Goal: Book appointment/travel/reservation

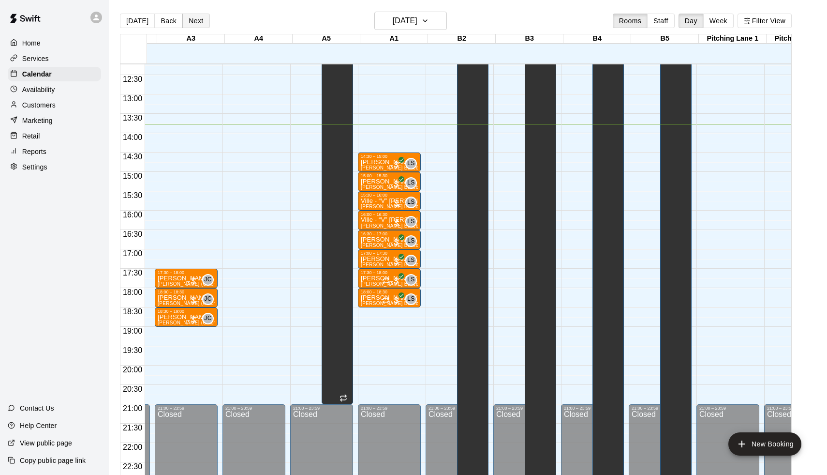
scroll to position [0, 201]
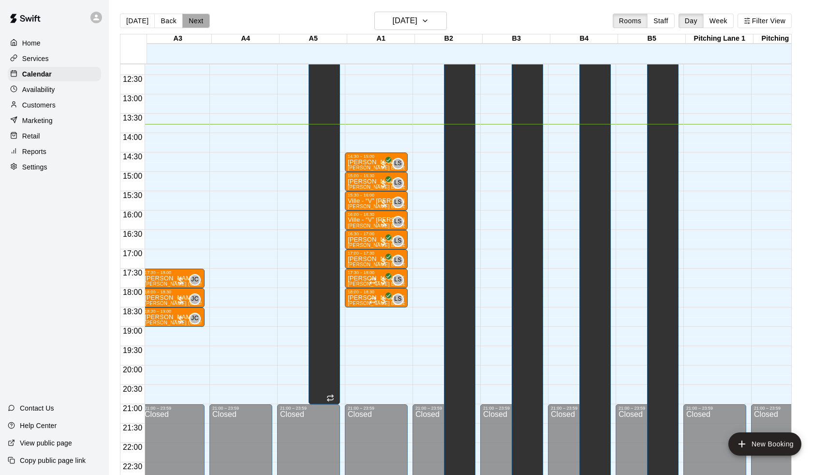
click at [187, 19] on button "Next" at bounding box center [195, 21] width 27 height 15
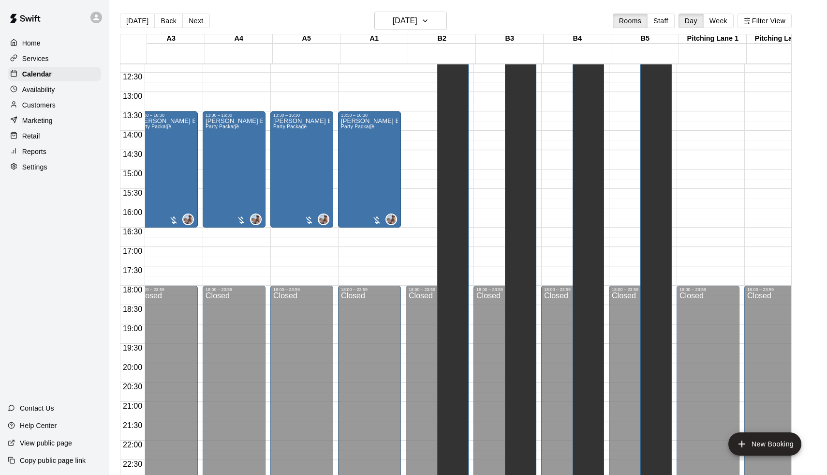
scroll to position [0, 183]
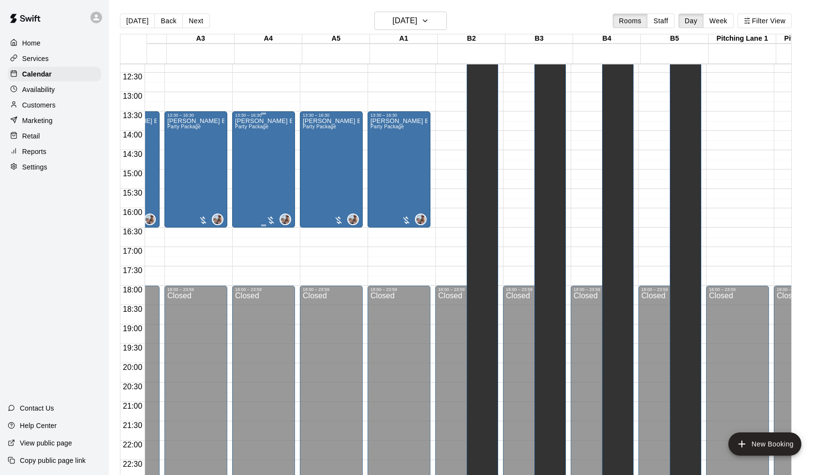
click at [248, 154] on div "[PERSON_NAME] Birthday Party Party Package" at bounding box center [263, 355] width 57 height 475
click at [246, 129] on icon "edit" at bounding box center [246, 128] width 9 height 9
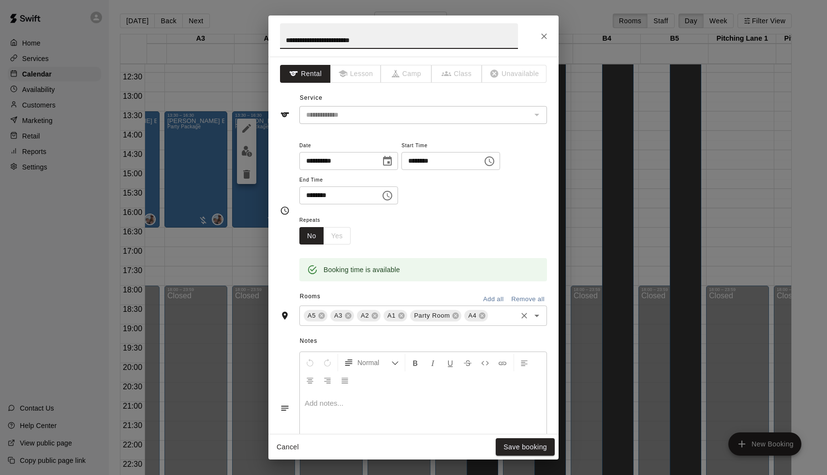
click at [516, 321] on div "A5 A3 A2 A1 Party Room A4 ​" at bounding box center [424, 315] width 248 height 20
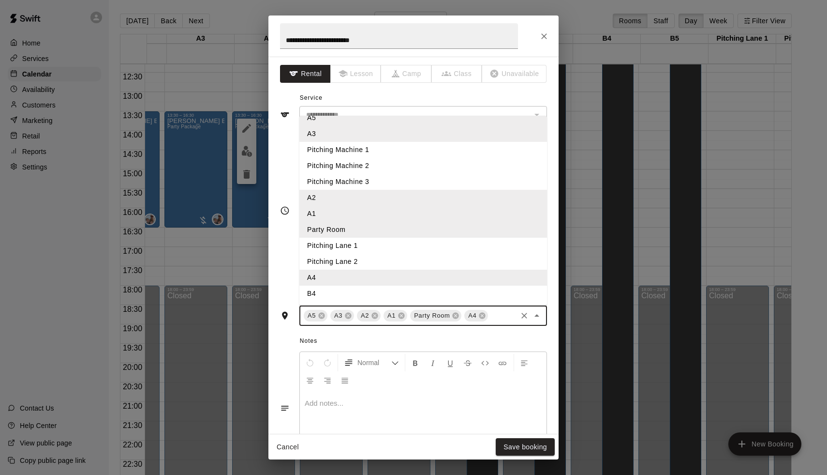
scroll to position [74, 0]
click at [356, 248] on li "Pitching Lane 1" at bounding box center [424, 246] width 248 height 16
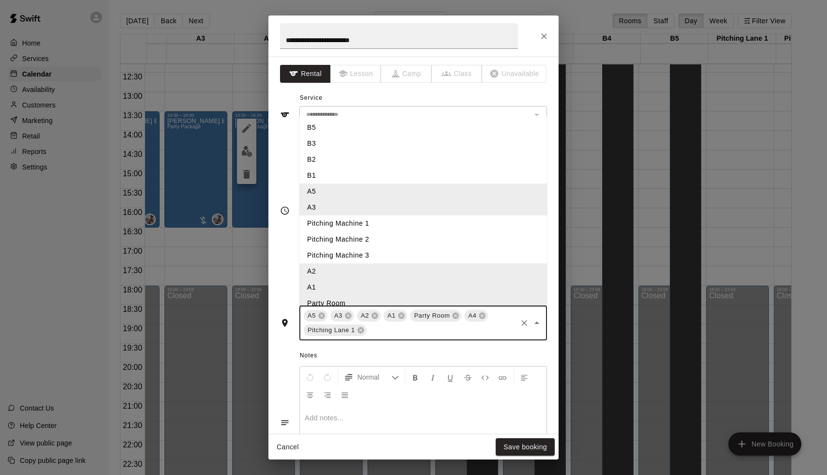
click at [467, 332] on input "text" at bounding box center [442, 330] width 148 height 12
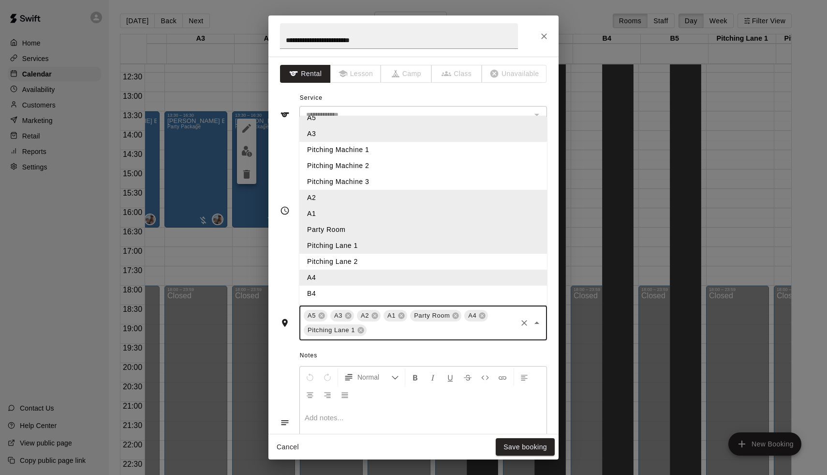
click at [356, 257] on li "Pitching Lane 2" at bounding box center [424, 262] width 248 height 16
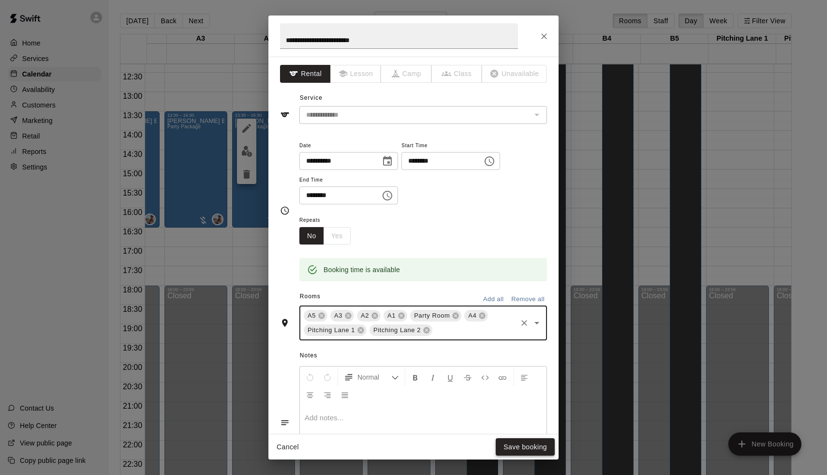
click at [525, 450] on button "Save booking" at bounding box center [525, 447] width 59 height 18
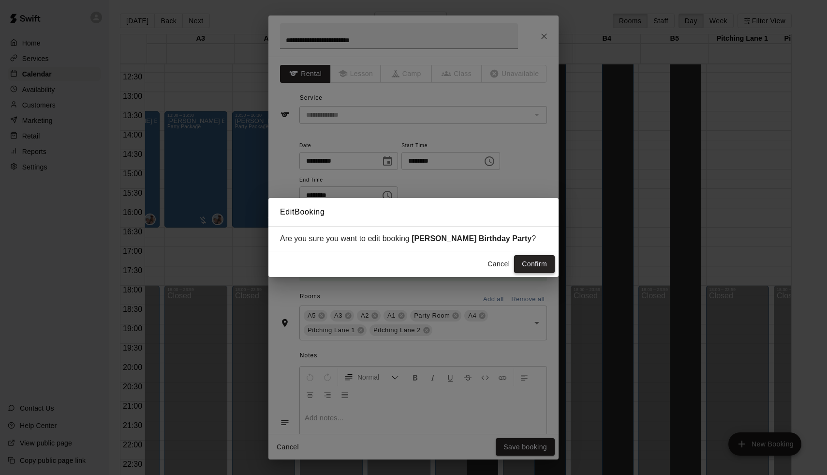
click at [535, 265] on button "Confirm" at bounding box center [534, 264] width 41 height 18
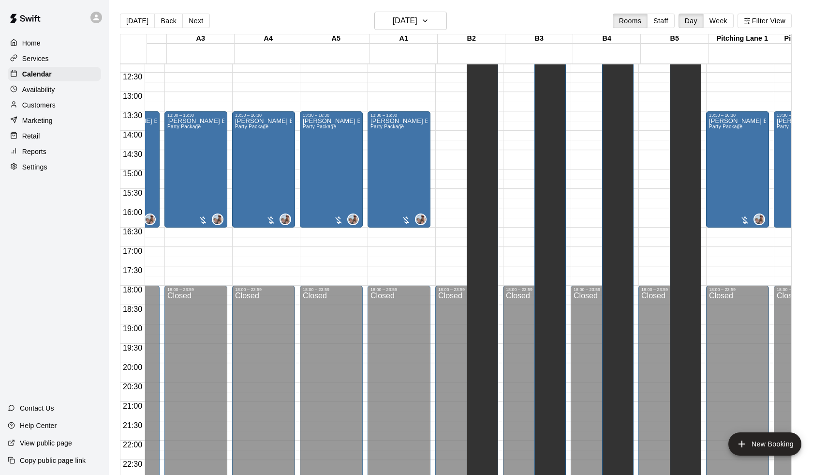
scroll to position [0, 90]
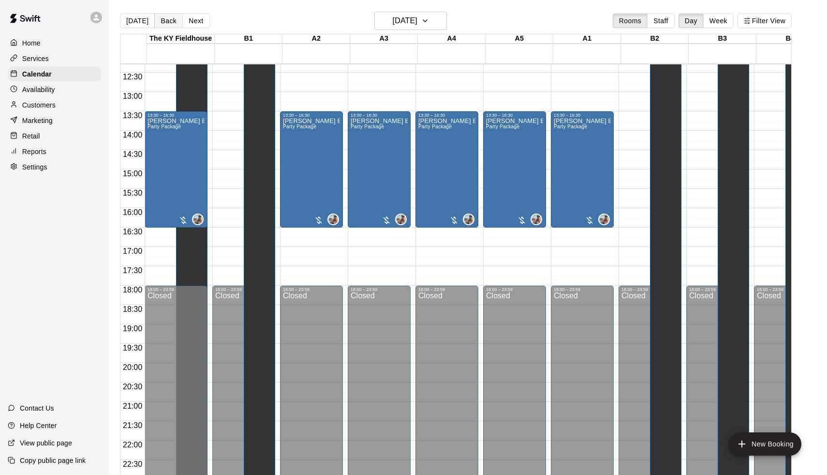
click at [164, 19] on button "Back" at bounding box center [168, 21] width 29 height 15
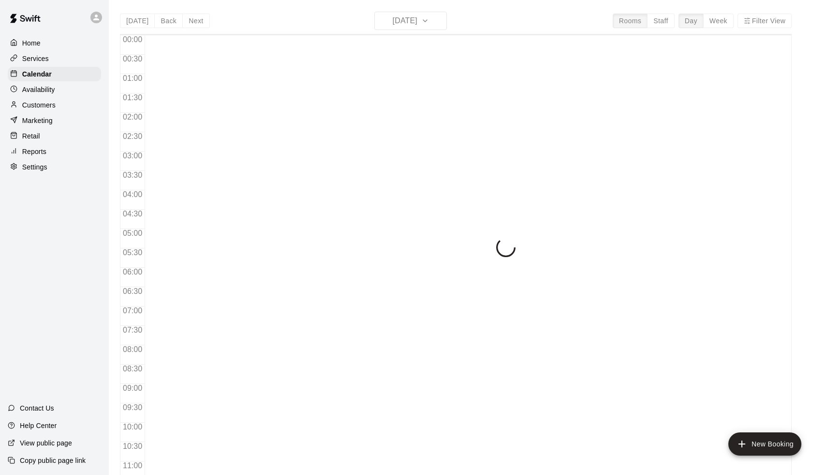
scroll to position [479, 0]
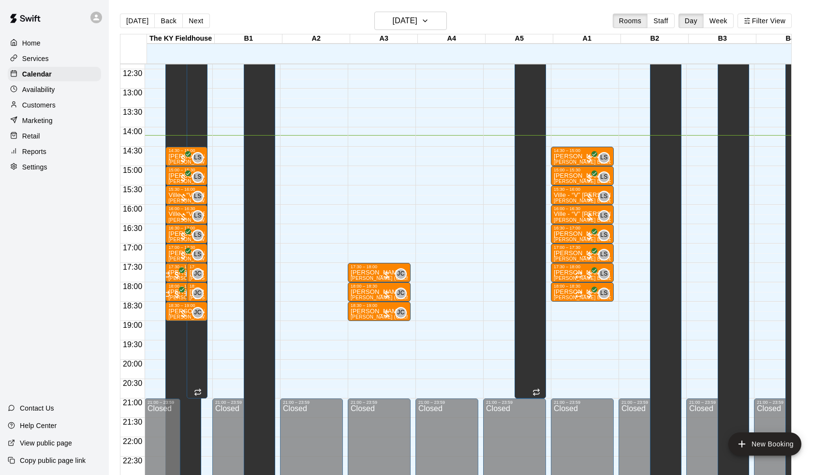
click at [390, 3] on main "Today Back Next Friday Sep 12 Rooms Staff Day Week Filter View The KY Fieldhous…" at bounding box center [468, 245] width 719 height 490
click at [413, 23] on h6 "[DATE]" at bounding box center [405, 21] width 25 height 14
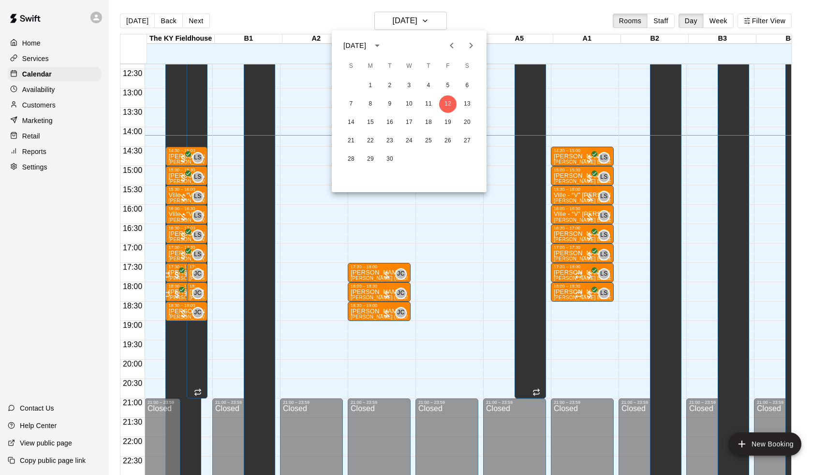
click at [473, 47] on icon "Next month" at bounding box center [471, 46] width 12 height 12
click at [374, 105] on button "3" at bounding box center [370, 103] width 17 height 17
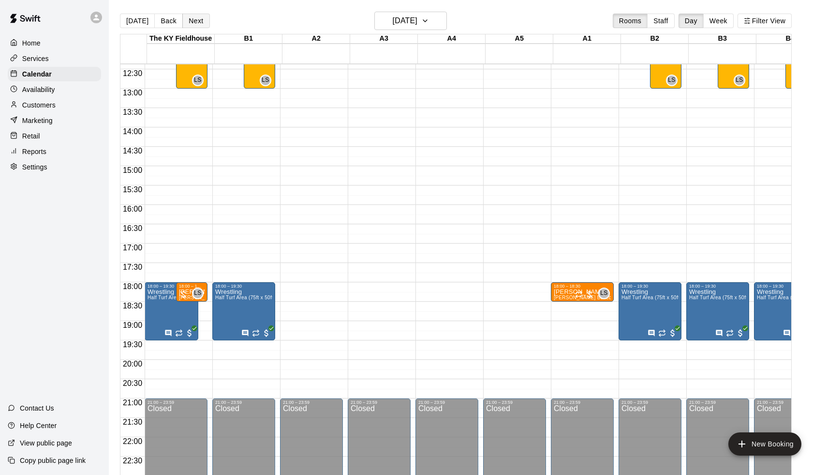
click at [195, 22] on button "Next" at bounding box center [195, 21] width 27 height 15
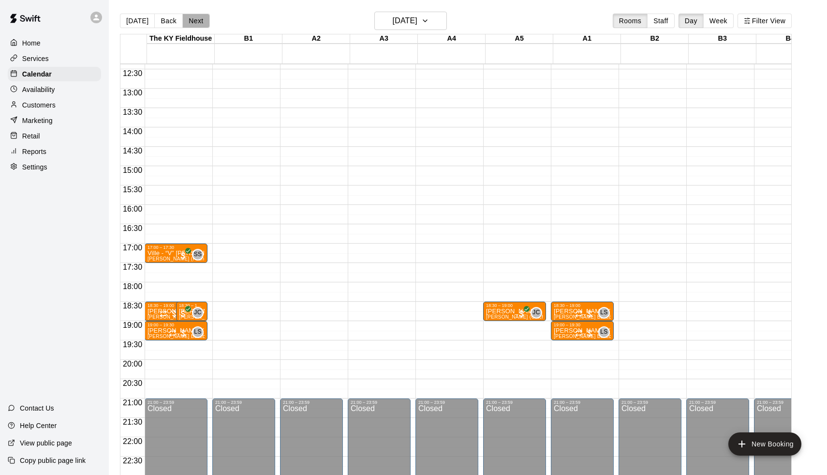
click at [195, 22] on button "Next" at bounding box center [195, 21] width 27 height 15
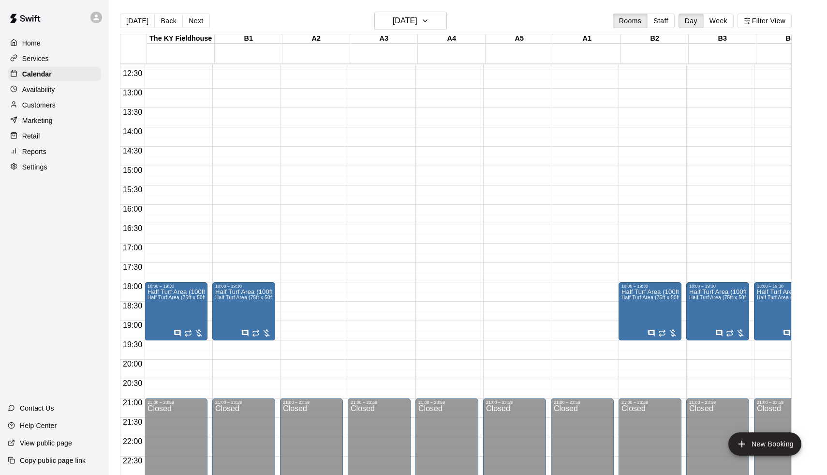
click at [195, 22] on button "Next" at bounding box center [195, 21] width 27 height 15
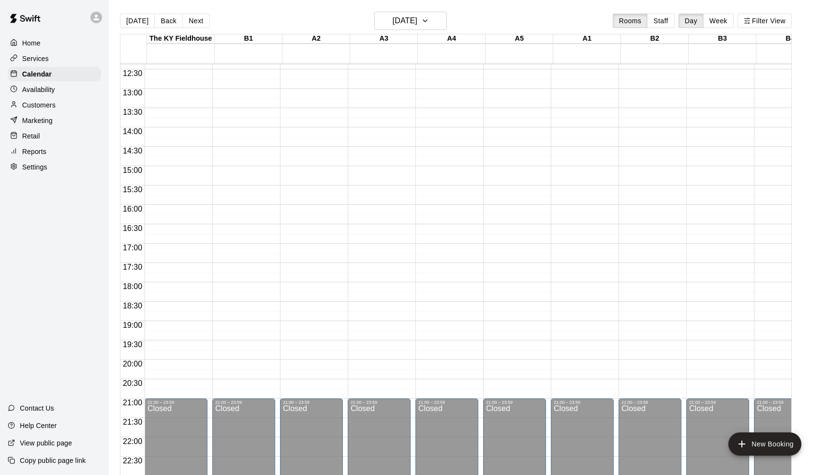
click at [195, 22] on button "Next" at bounding box center [195, 21] width 27 height 15
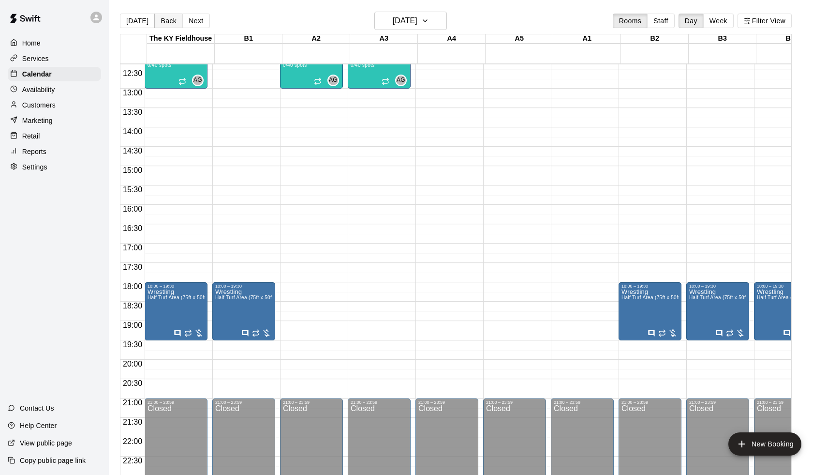
click at [167, 26] on button "Back" at bounding box center [168, 21] width 29 height 15
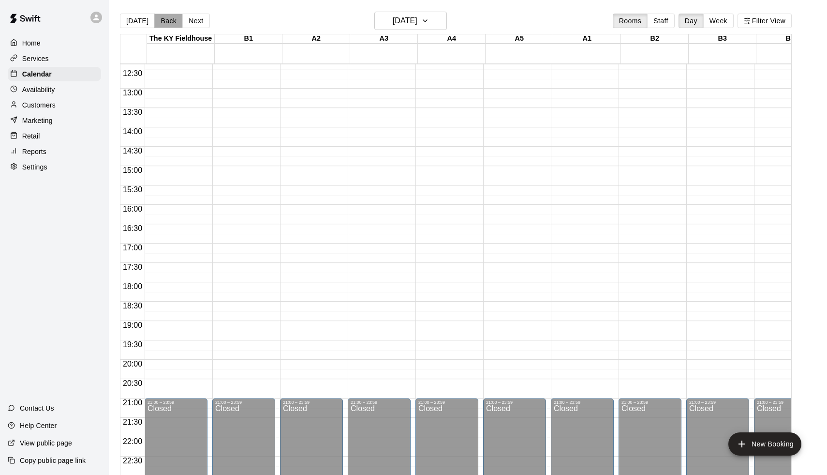
click at [167, 26] on button "Back" at bounding box center [168, 21] width 29 height 15
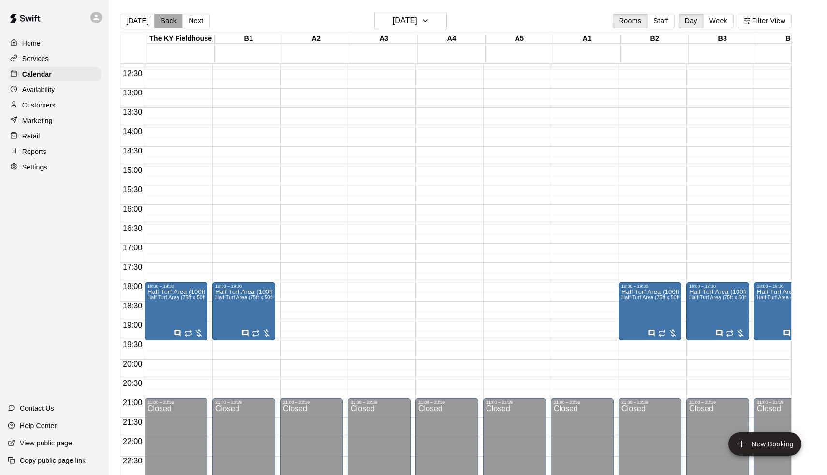
click at [167, 26] on button "Back" at bounding box center [168, 21] width 29 height 15
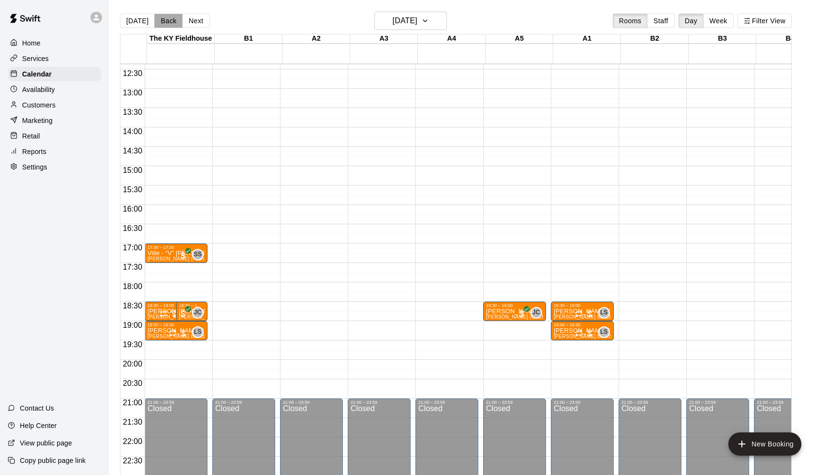
click at [167, 26] on button "Back" at bounding box center [168, 21] width 29 height 15
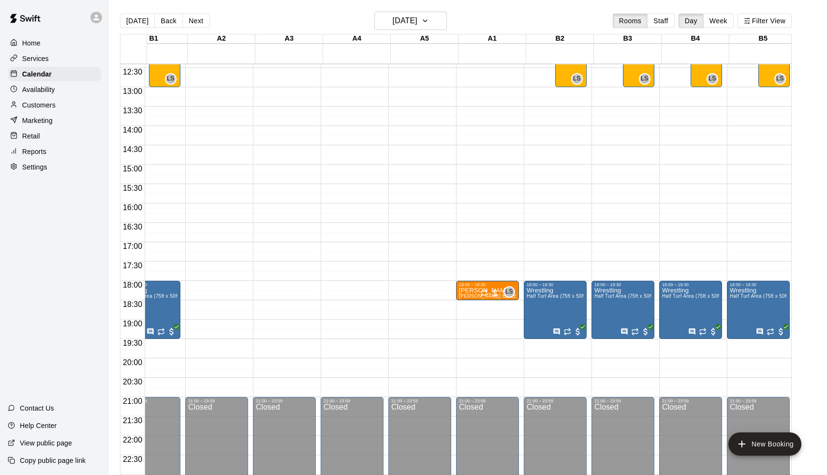
scroll to position [0, 0]
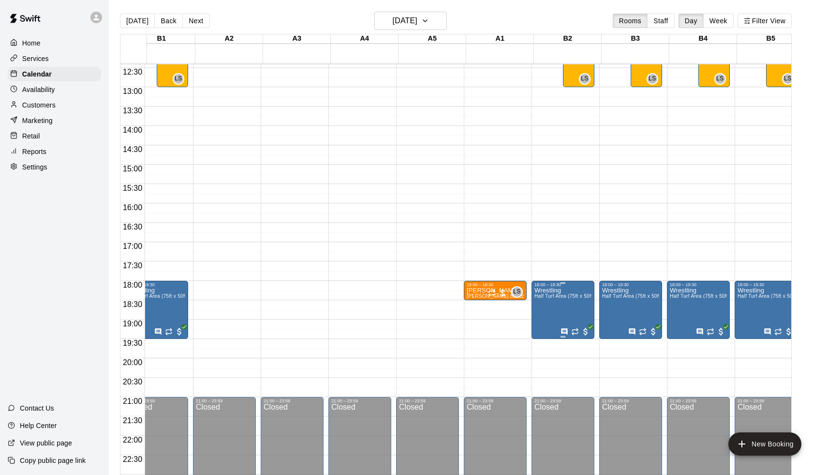
click at [543, 322] on img "edit" at bounding box center [546, 320] width 11 height 11
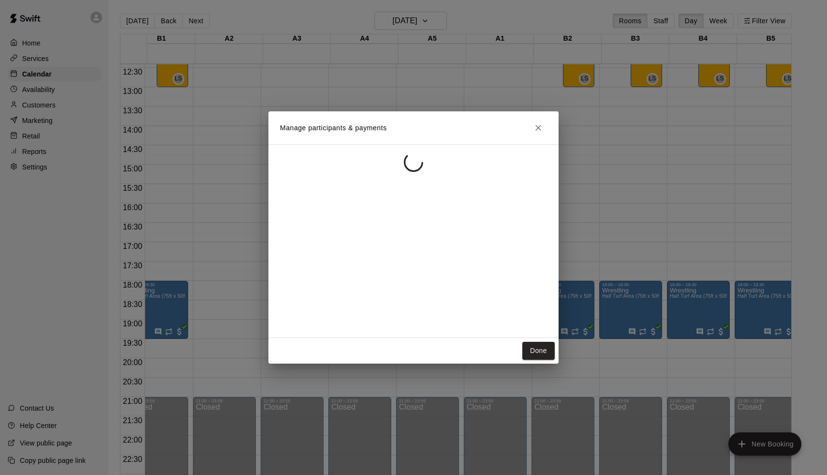
click at [719, 176] on div "Manage participants & payments Done" at bounding box center [413, 237] width 827 height 475
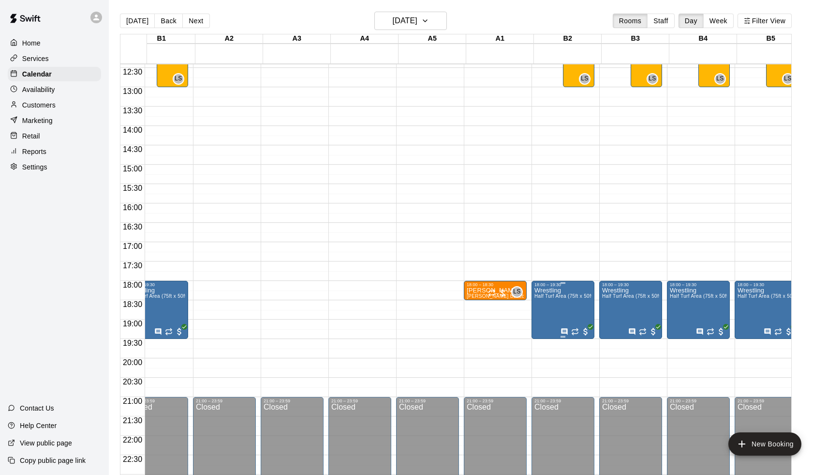
click at [569, 299] on span "Half Turf Area (75ft x 50ft)" at bounding box center [565, 295] width 60 height 5
click at [550, 302] on icon "edit" at bounding box center [546, 304] width 12 height 12
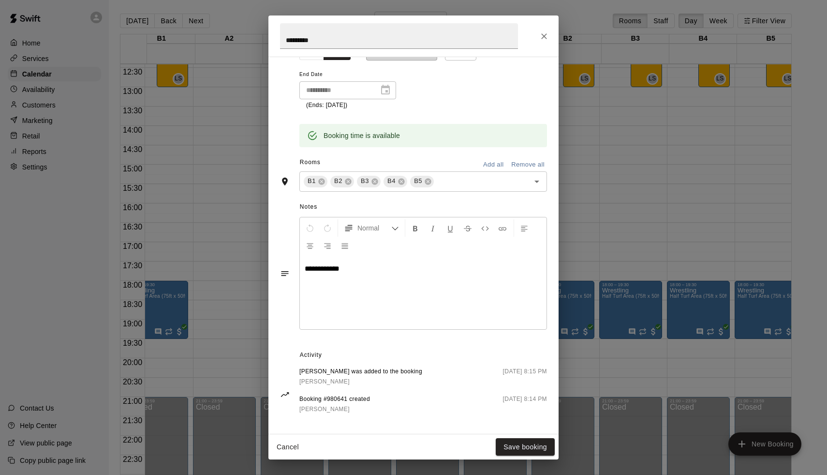
scroll to position [184, 0]
click at [668, 234] on div "**********" at bounding box center [413, 237] width 827 height 475
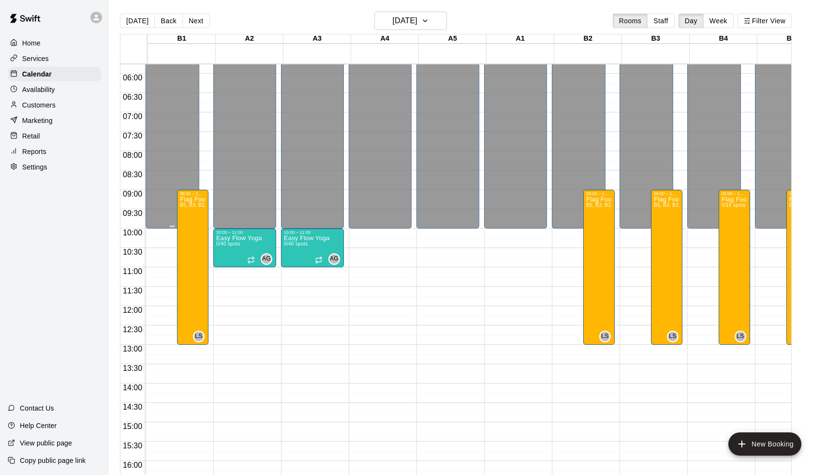
scroll to position [0, 66]
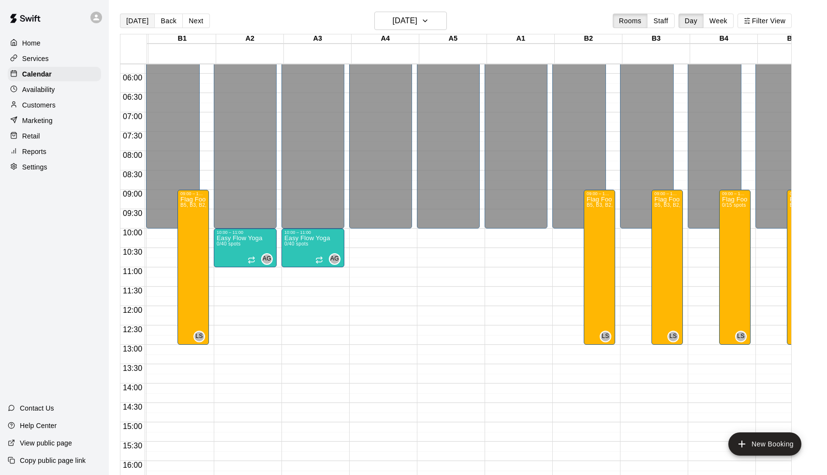
click at [127, 19] on button "[DATE]" at bounding box center [137, 21] width 35 height 15
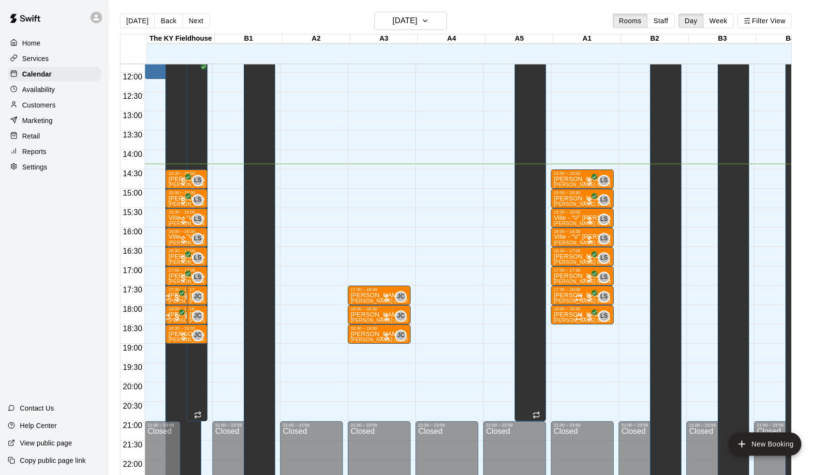
scroll to position [456, 0]
